Goal: Task Accomplishment & Management: Manage account settings

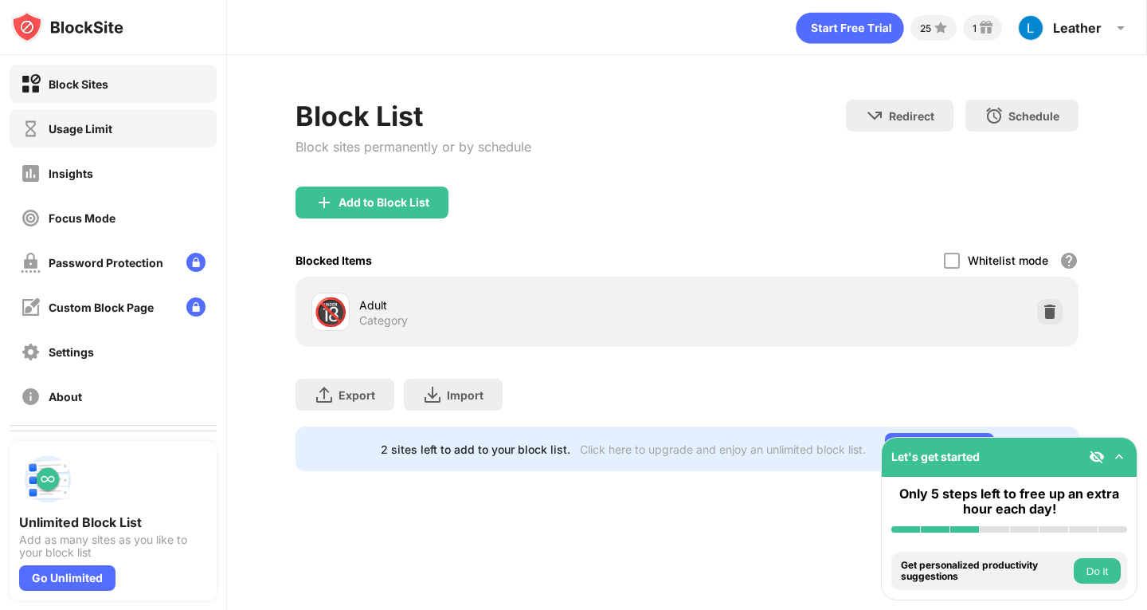
click at [108, 141] on div "Usage Limit" at bounding box center [113, 128] width 207 height 38
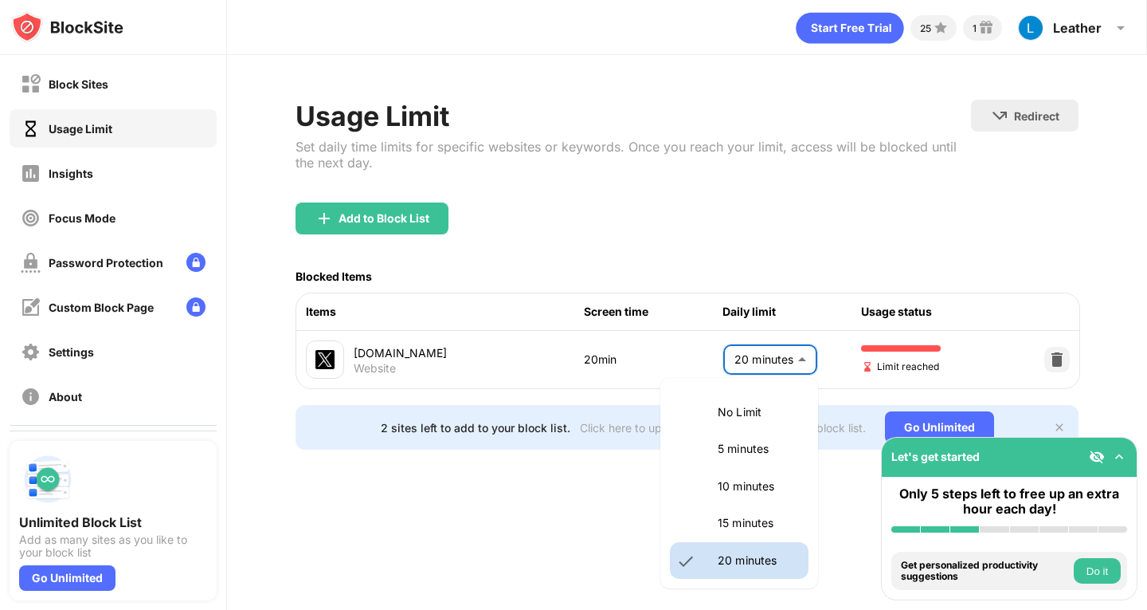
click at [772, 355] on body "Block Sites Usage Limit Insights Focus Mode Password Protection Custom Block Pa…" at bounding box center [573, 305] width 1147 height 610
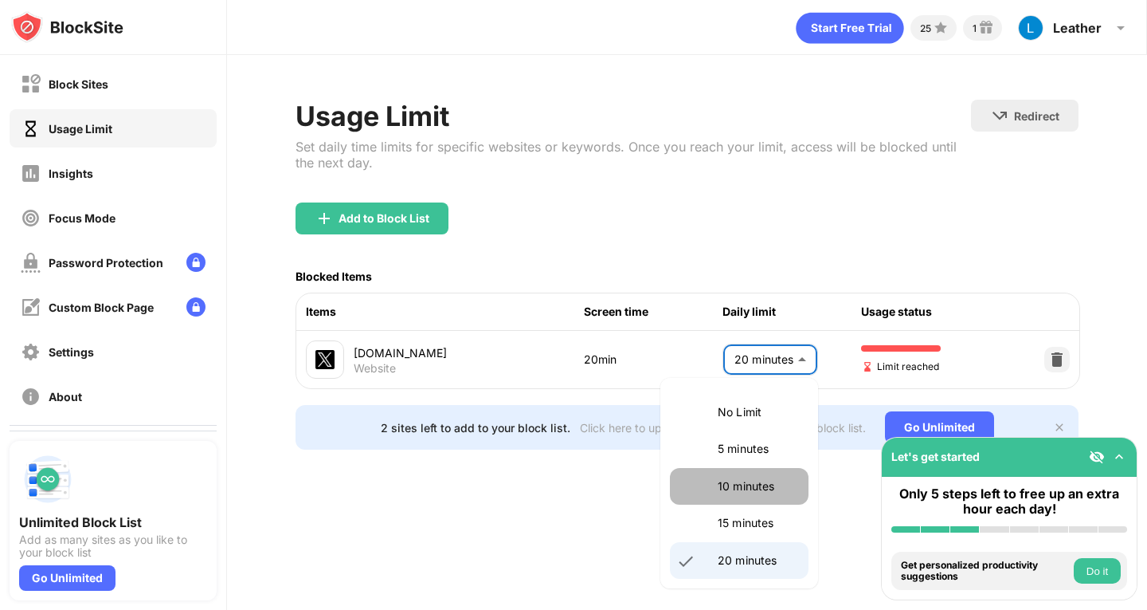
click at [750, 489] on p "10 minutes" at bounding box center [758, 486] width 81 height 18
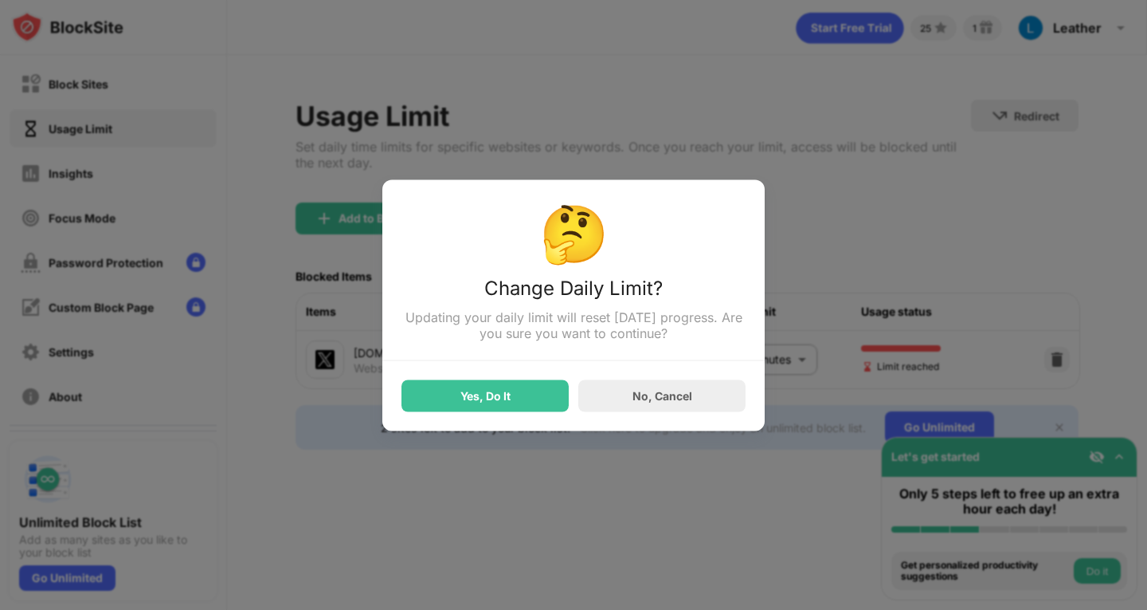
click at [535, 410] on div "Yes, Do It" at bounding box center [485, 395] width 167 height 32
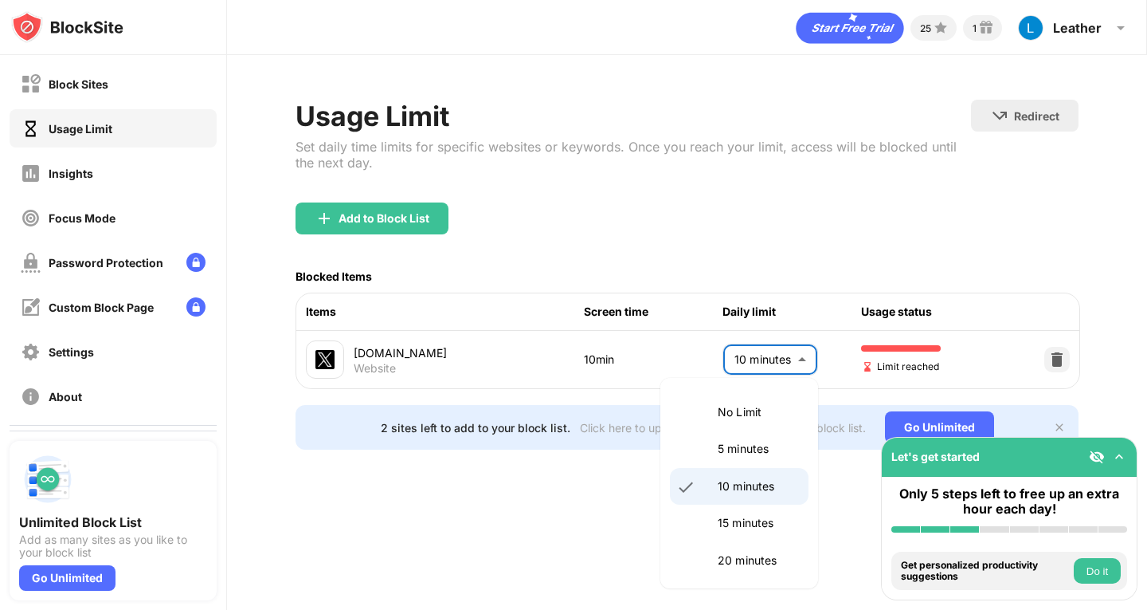
click at [773, 358] on body "Block Sites Usage Limit Insights Focus Mode Password Protection Custom Block Pa…" at bounding box center [573, 305] width 1147 height 610
click at [766, 520] on p "15 minutes" at bounding box center [758, 523] width 81 height 18
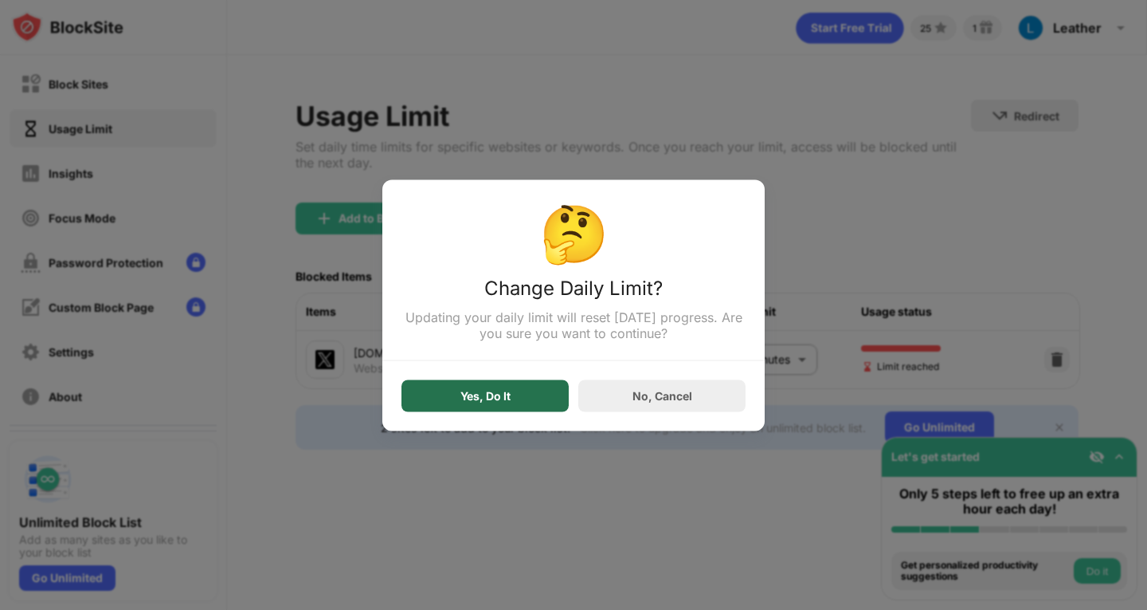
click at [553, 397] on div "Yes, Do It" at bounding box center [485, 395] width 167 height 32
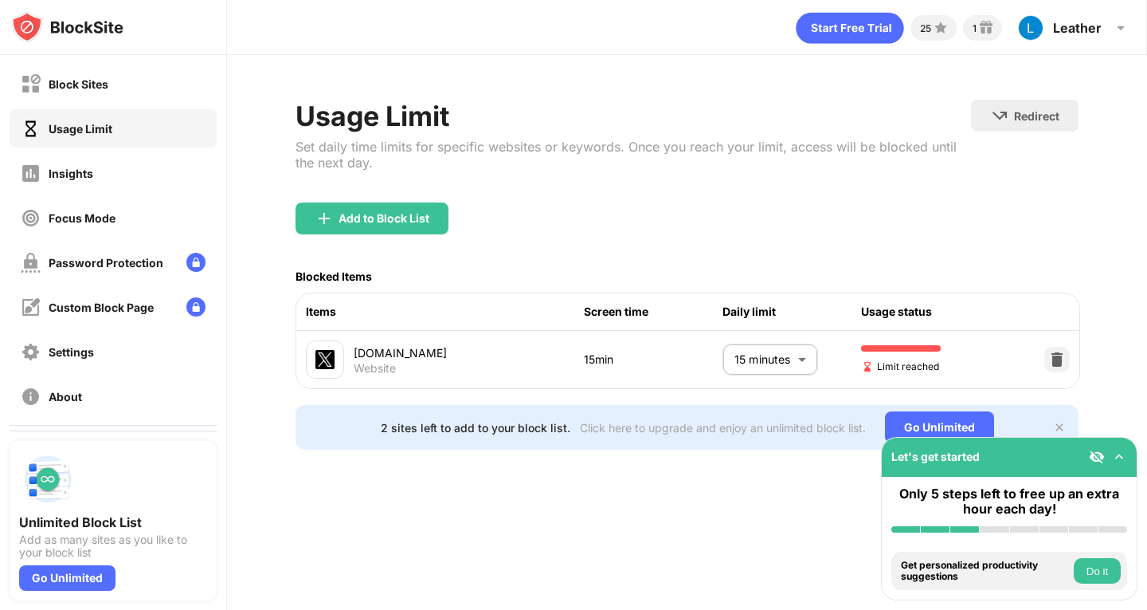
click at [767, 363] on body "Block Sites Usage Limit Insights Focus Mode Password Protection Custom Block Pa…" at bounding box center [573, 305] width 1147 height 610
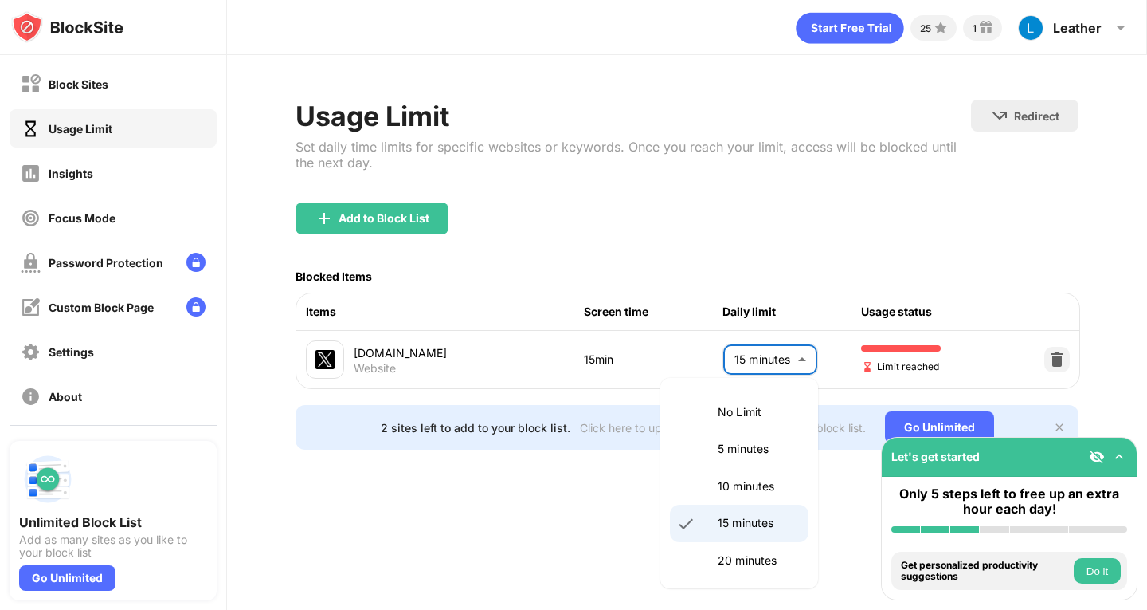
click at [756, 569] on li "20 minutes" at bounding box center [739, 560] width 139 height 37
type input "**"
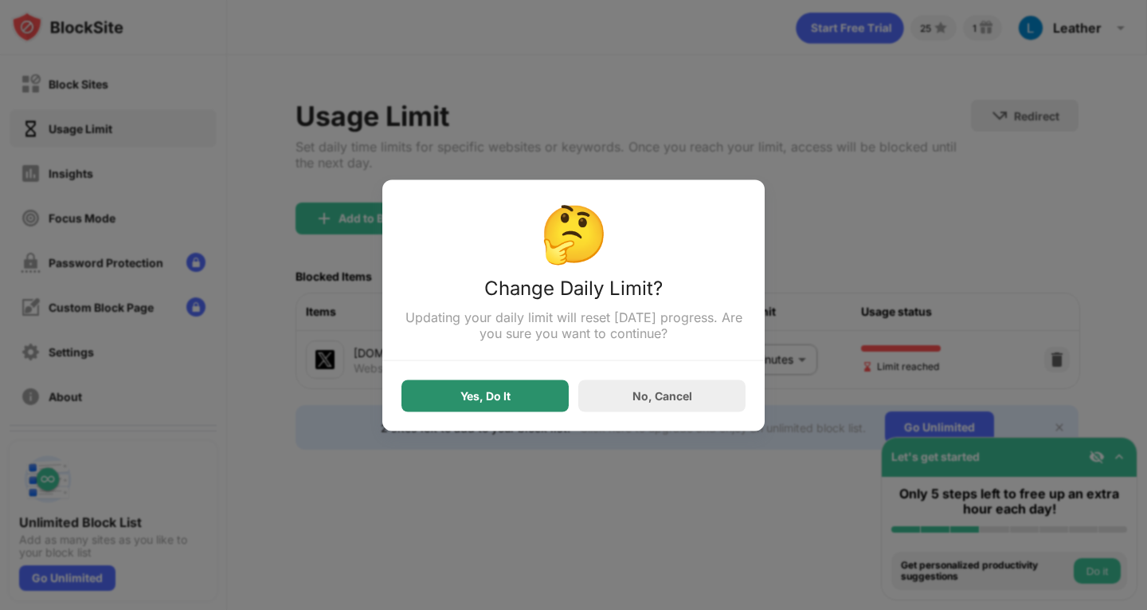
click at [538, 397] on div "Yes, Do It" at bounding box center [485, 395] width 167 height 32
